Goal: Communication & Community: Share content

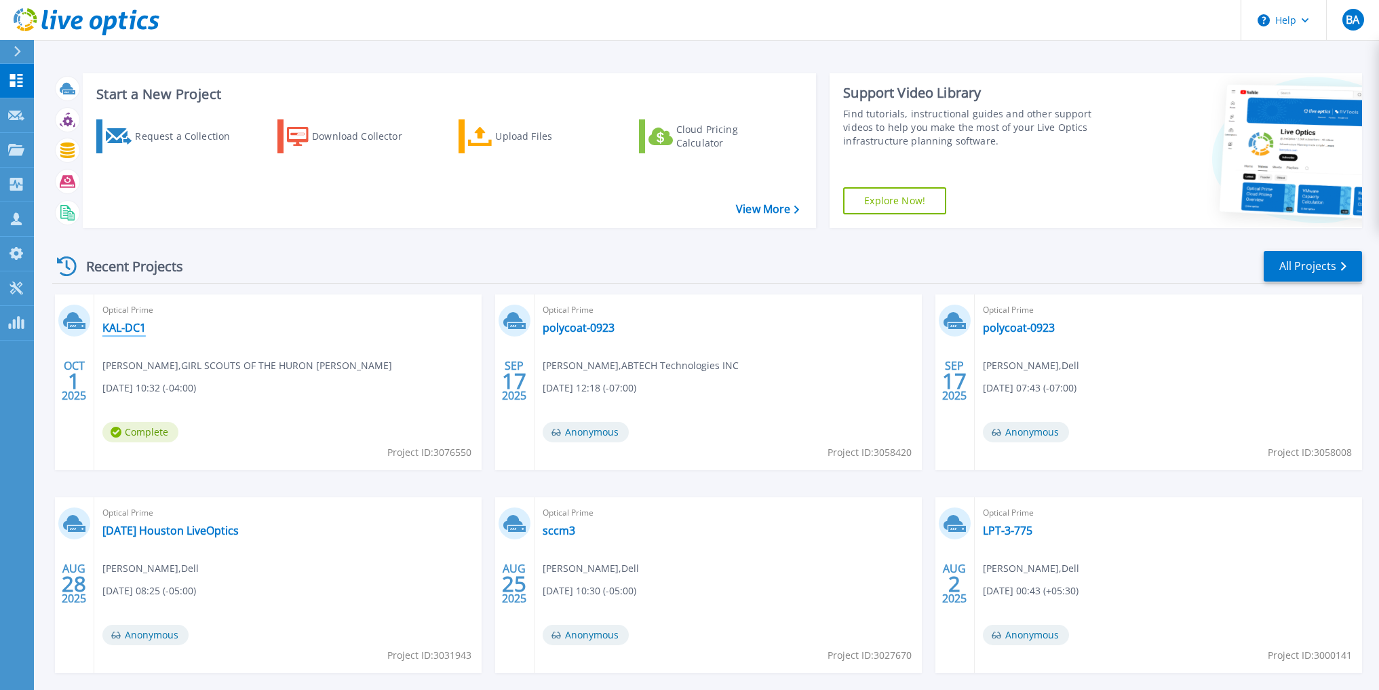
click at [121, 331] on link "KAL-DC1" at bounding box center [123, 328] width 43 height 14
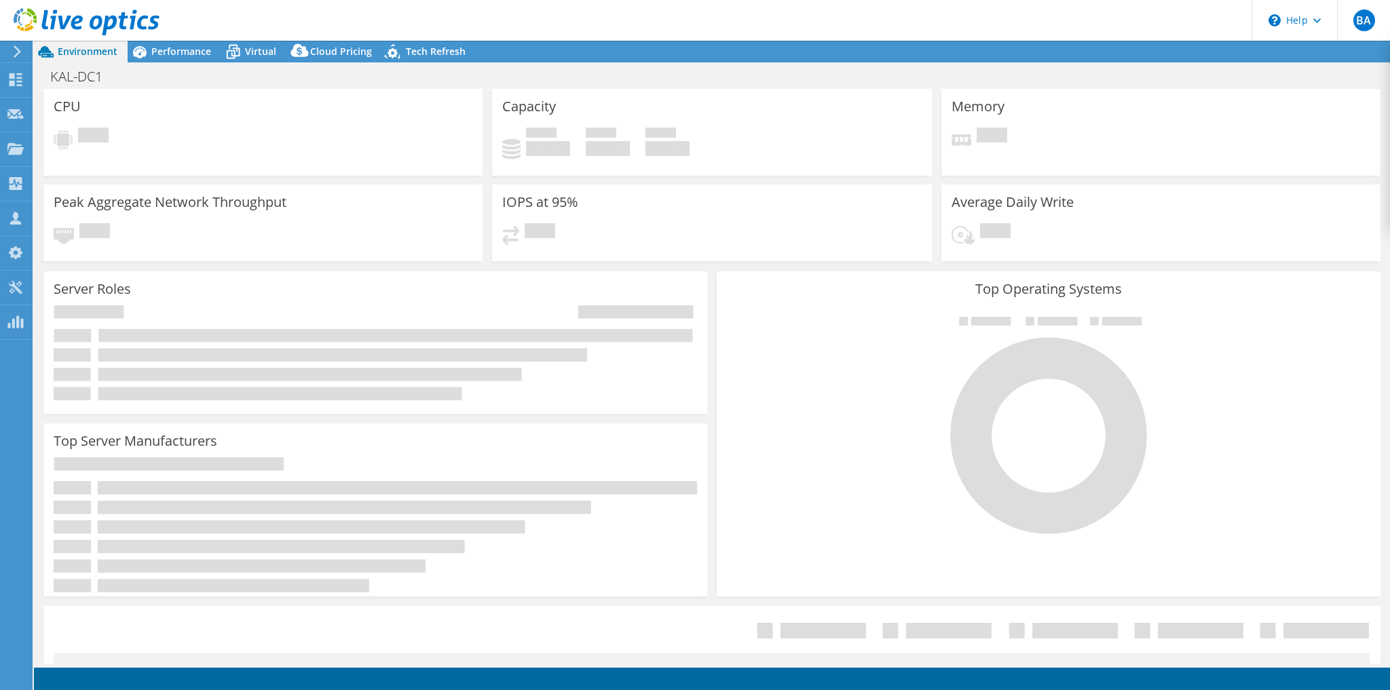
select select "USD"
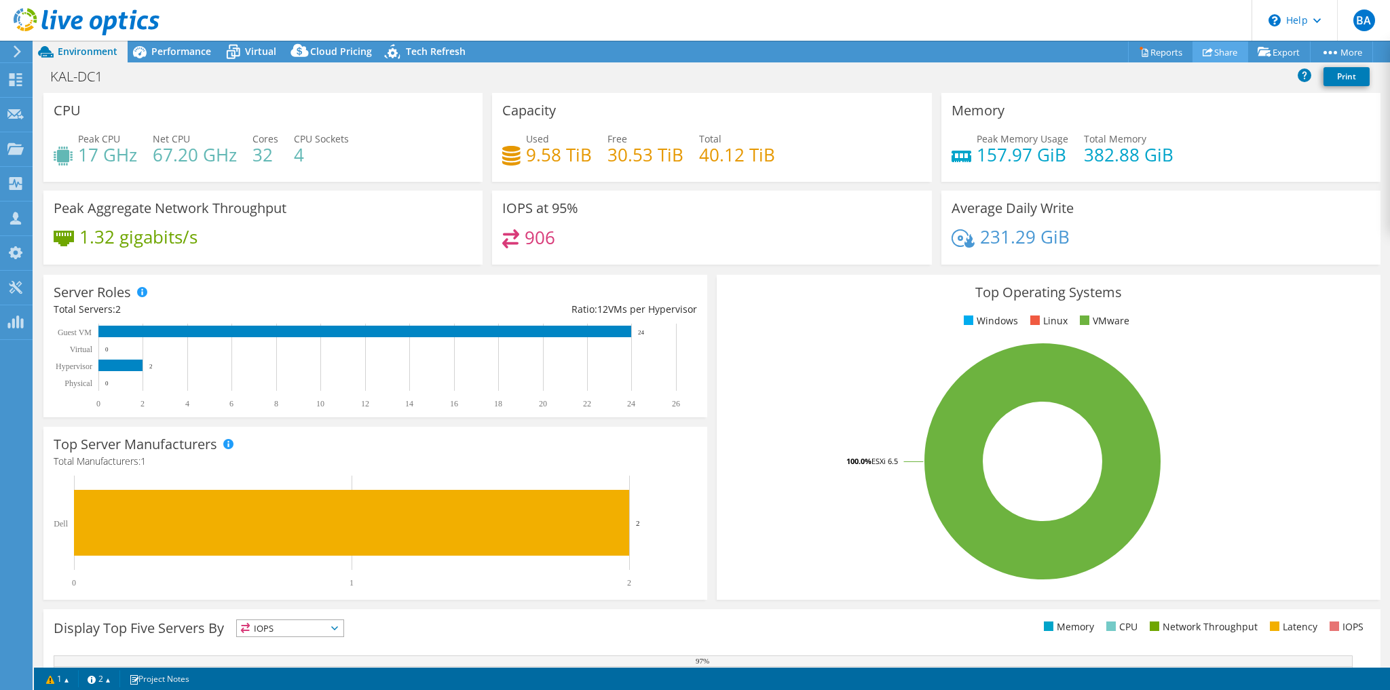
click at [1231, 49] on link "Share" at bounding box center [1220, 51] width 56 height 21
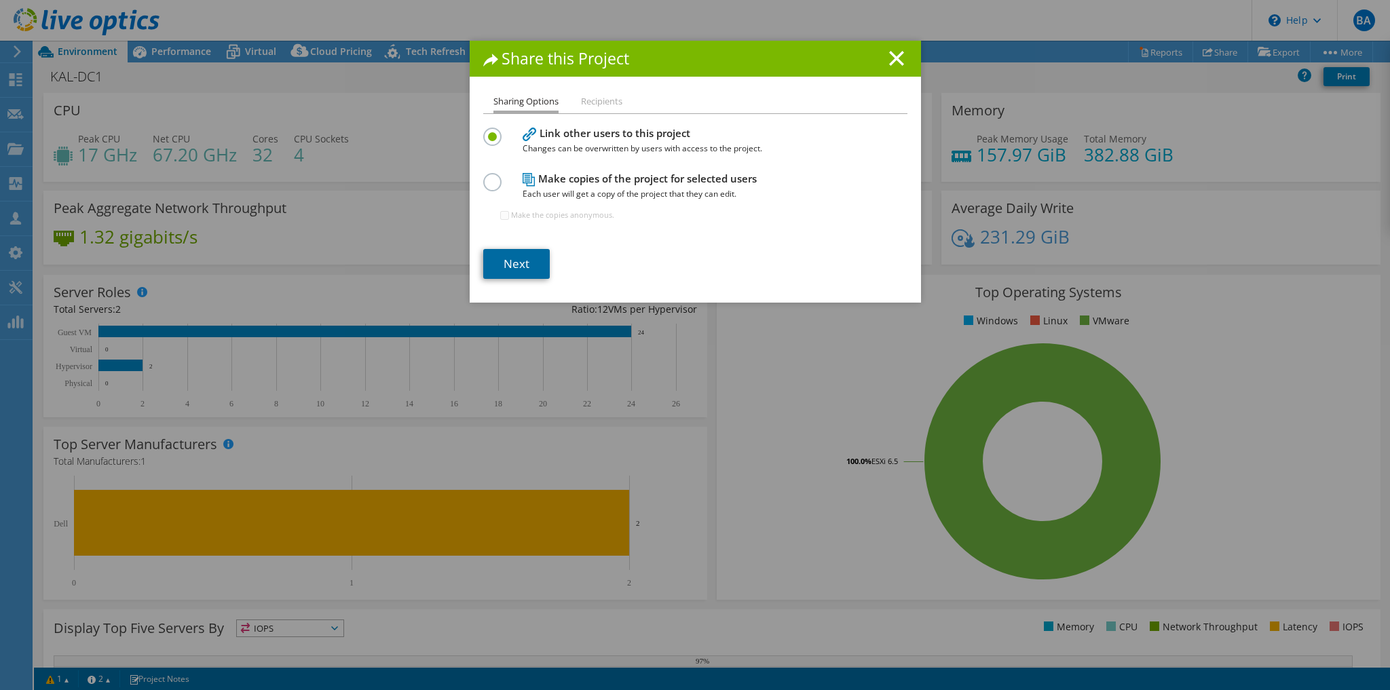
click at [483, 264] on link "Next" at bounding box center [516, 264] width 66 height 30
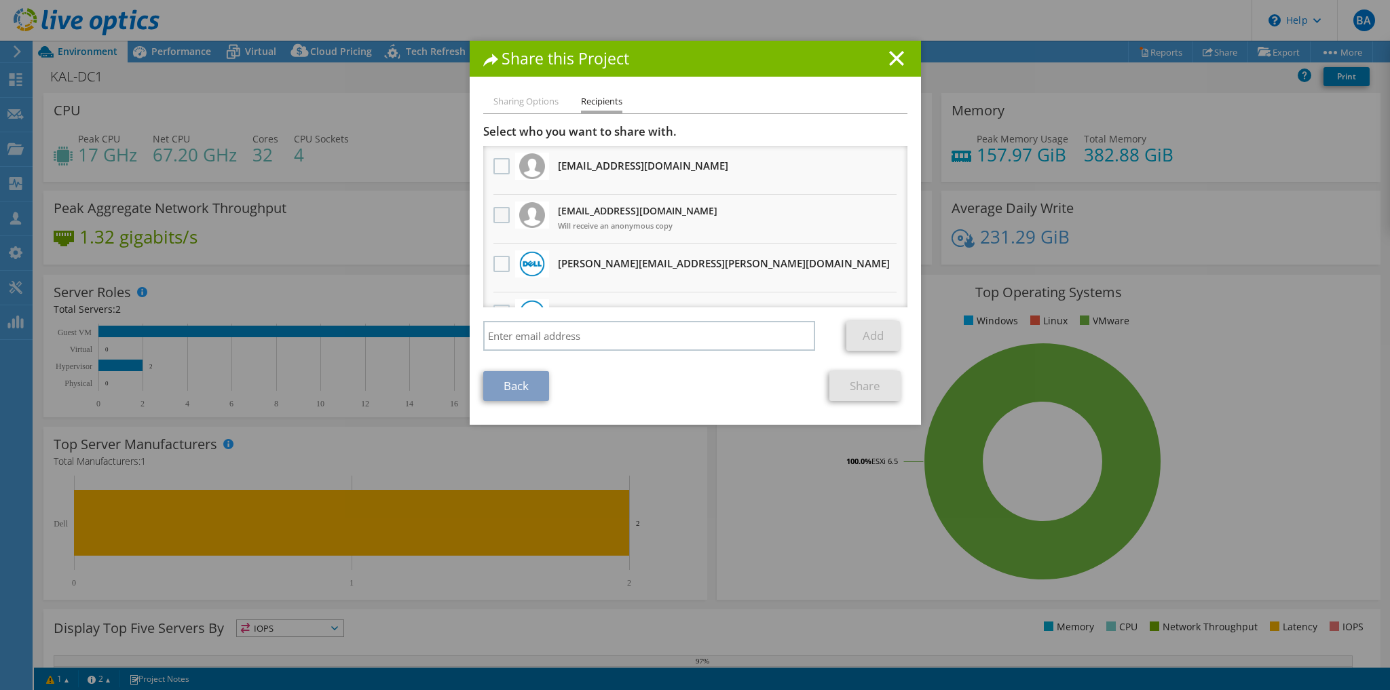
click at [493, 214] on label at bounding box center [503, 215] width 20 height 16
click at [0, 0] on input "checkbox" at bounding box center [0, 0] width 0 height 0
click at [871, 391] on link "Share" at bounding box center [864, 386] width 71 height 30
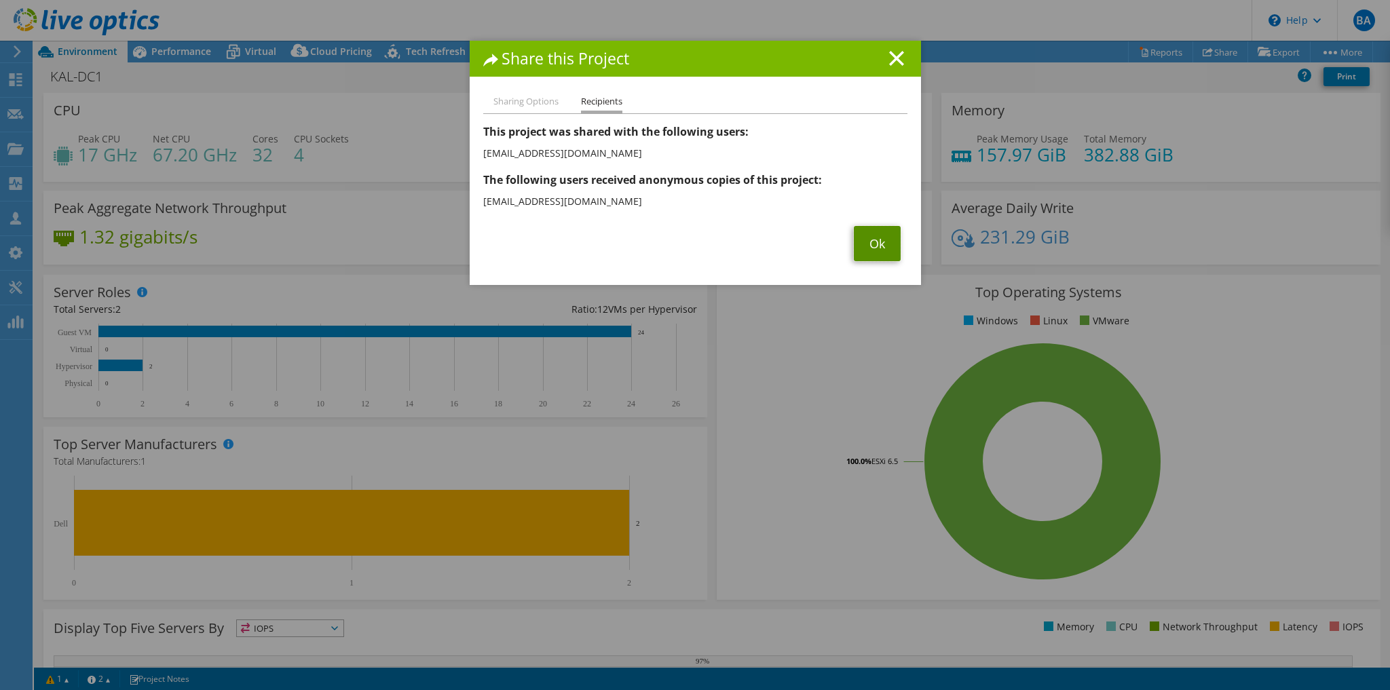
click at [859, 240] on link "Ok" at bounding box center [877, 243] width 47 height 35
